Goal: Information Seeking & Learning: Learn about a topic

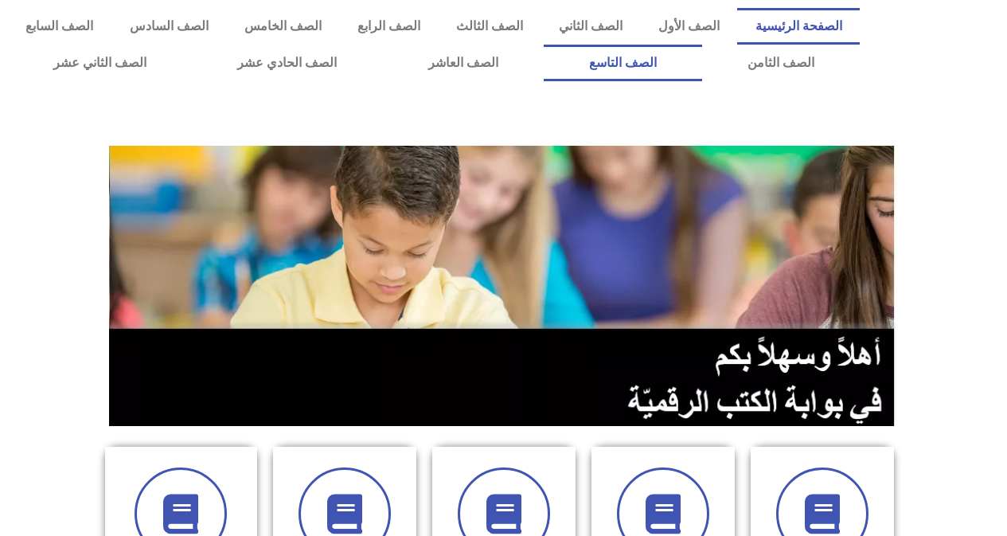
click at [702, 49] on link "الصف التاسع" at bounding box center [623, 63] width 158 height 37
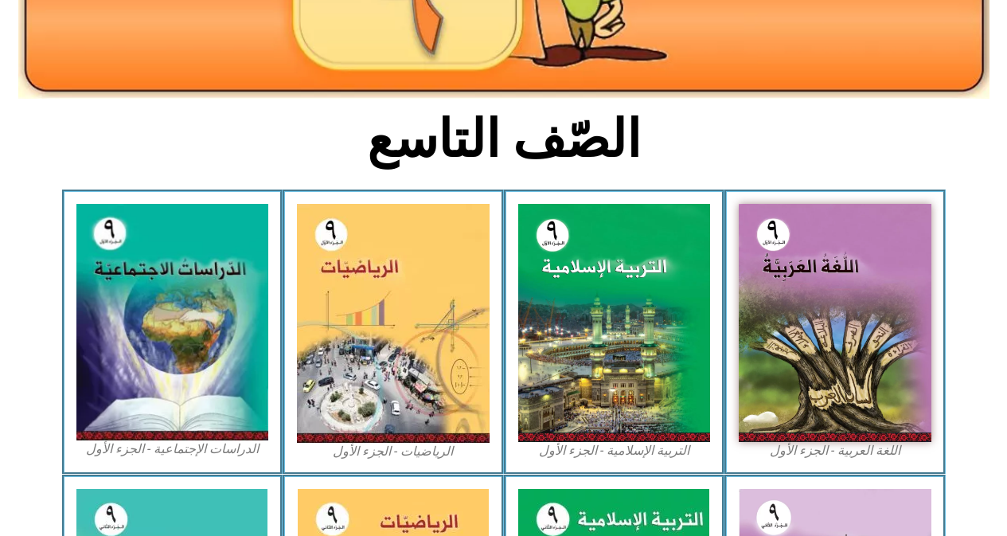
scroll to position [318, 0]
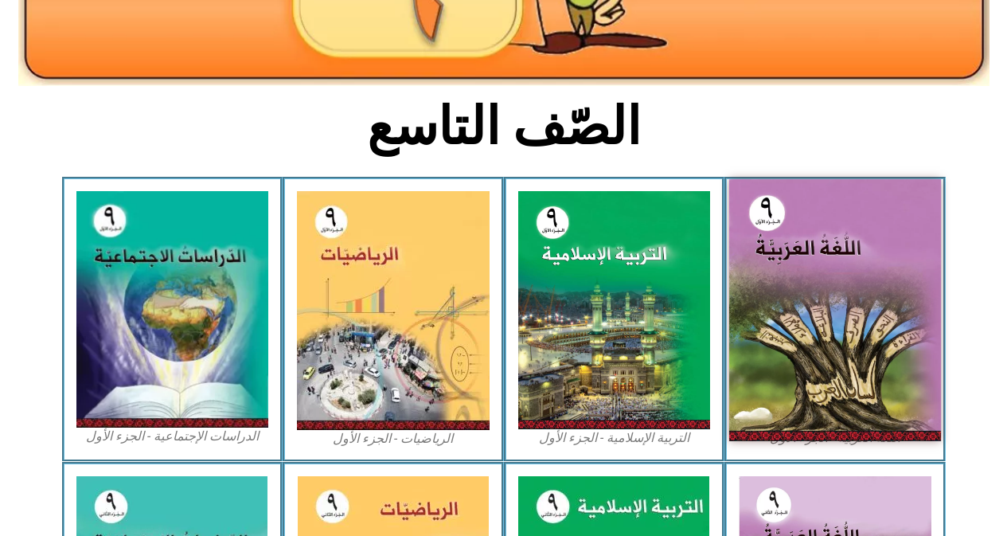
click at [803, 308] on img at bounding box center [835, 310] width 212 height 262
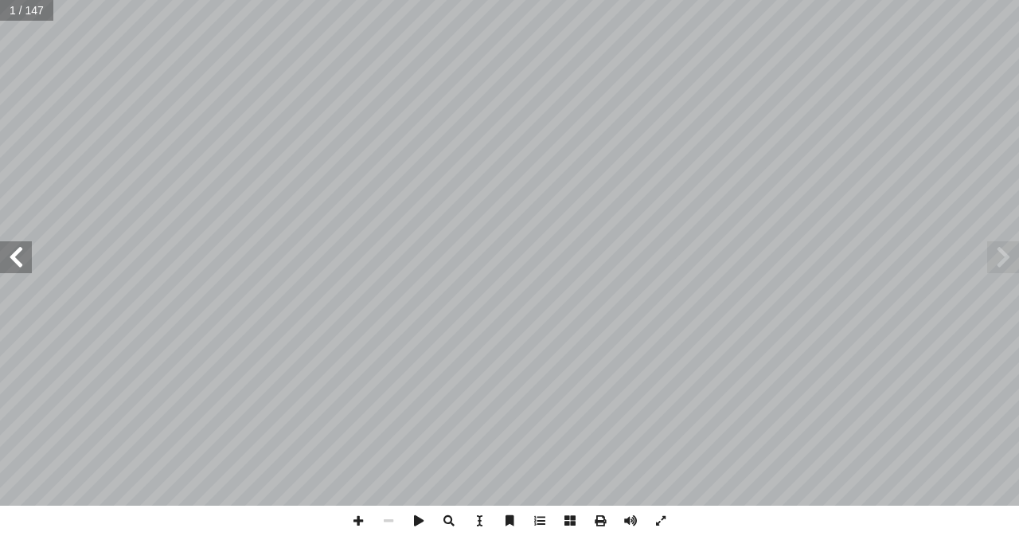
click at [14, 254] on span at bounding box center [16, 257] width 32 height 32
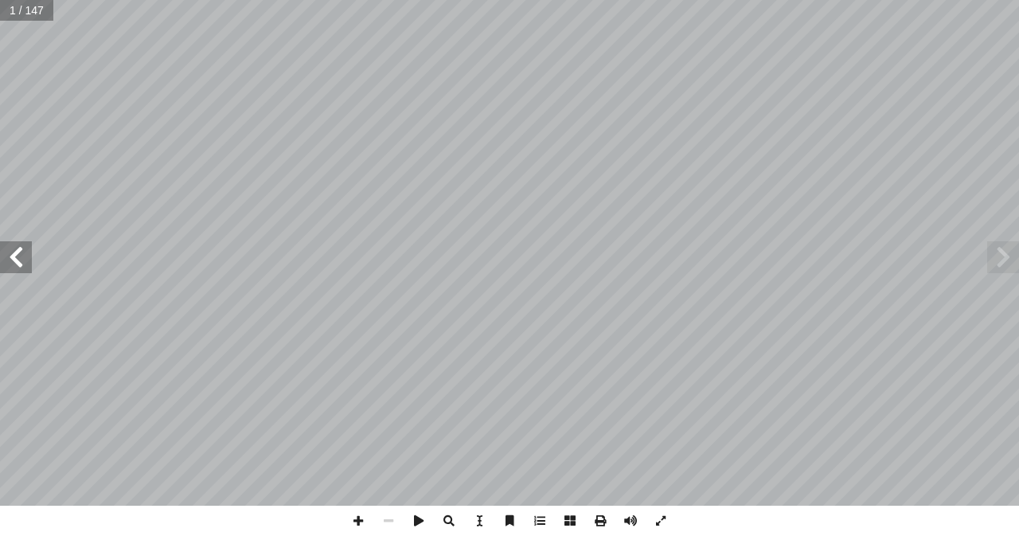
click at [14, 254] on span at bounding box center [16, 257] width 32 height 32
click at [12, 257] on span at bounding box center [16, 257] width 32 height 32
click at [14, 271] on span at bounding box center [16, 257] width 32 height 32
click at [25, 269] on span at bounding box center [16, 257] width 32 height 32
click at [24, 263] on span at bounding box center [16, 257] width 32 height 32
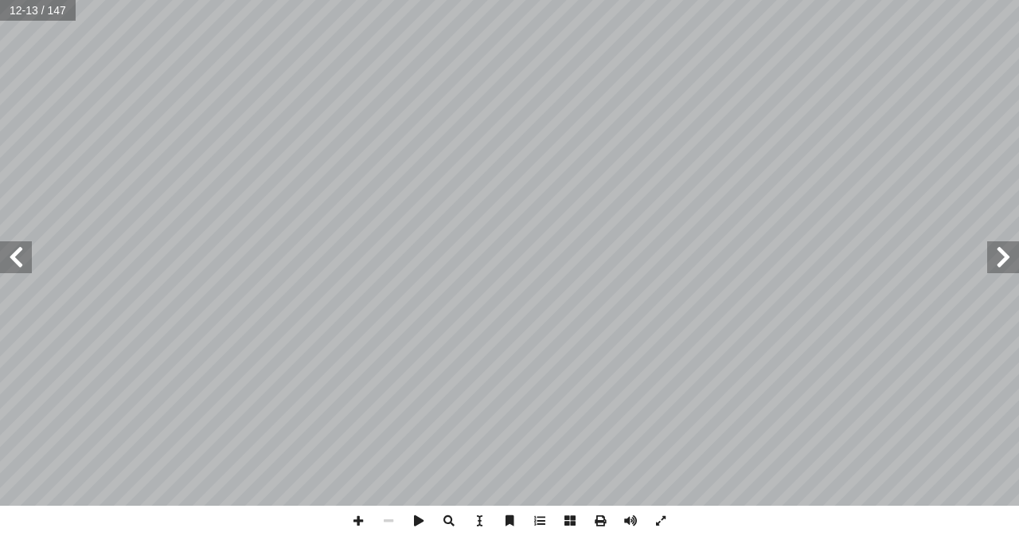
click at [24, 263] on span at bounding box center [16, 257] width 32 height 32
click at [21, 261] on span at bounding box center [16, 257] width 32 height 32
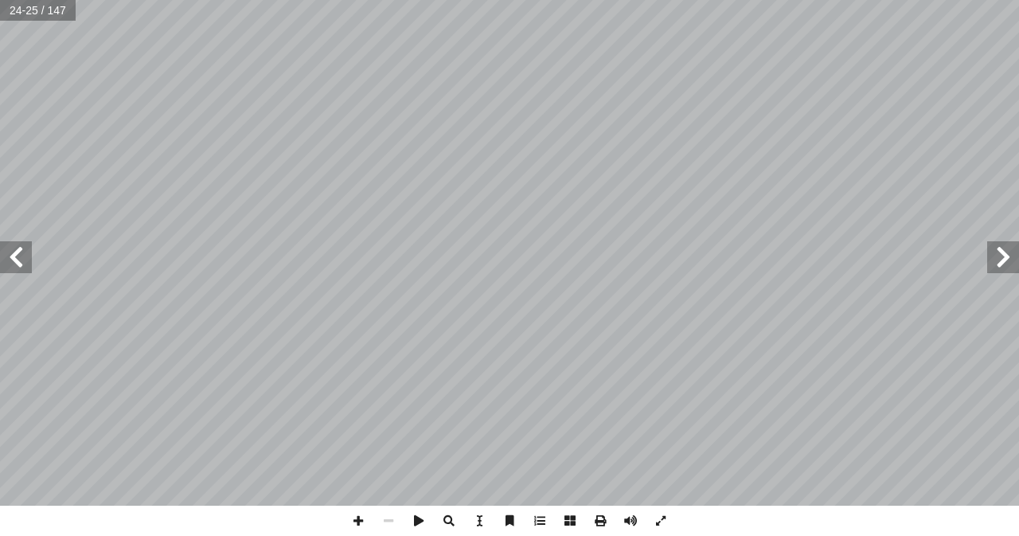
click at [21, 261] on span at bounding box center [16, 257] width 32 height 32
click at [18, 248] on span at bounding box center [16, 257] width 32 height 32
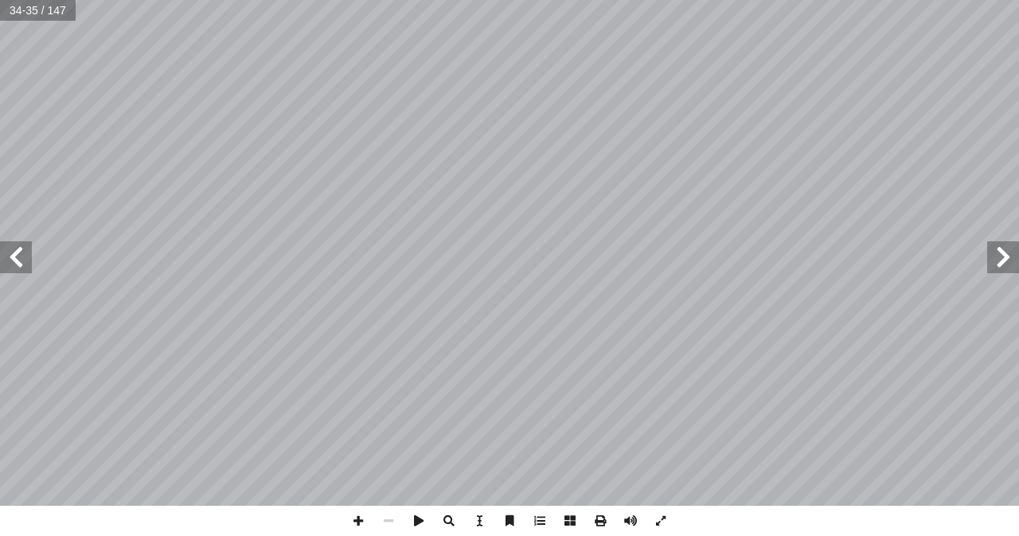
click at [18, 248] on span at bounding box center [16, 257] width 32 height 32
click at [359, 519] on span at bounding box center [358, 520] width 30 height 30
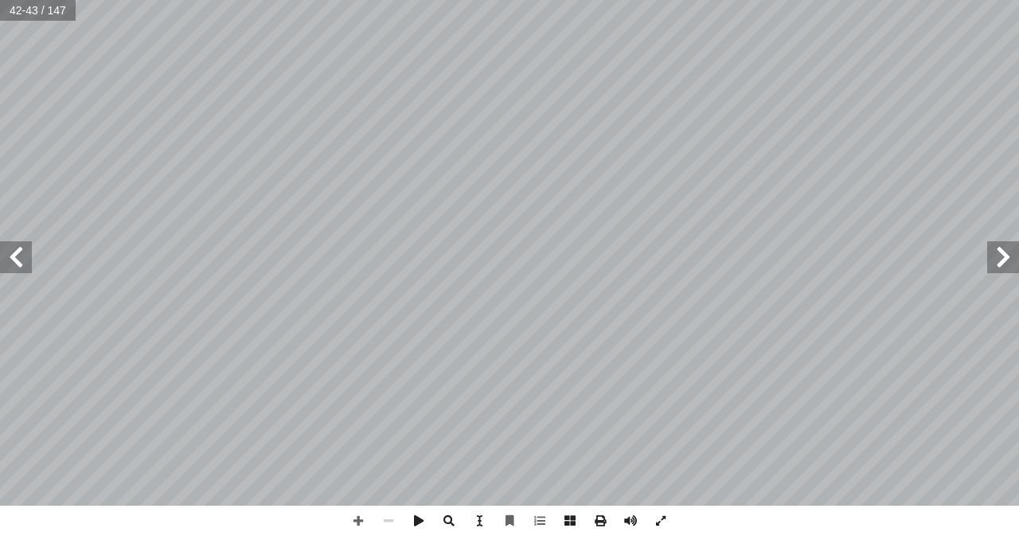
click at [20, 266] on span at bounding box center [16, 257] width 32 height 32
click at [361, 522] on span at bounding box center [358, 520] width 30 height 30
